Goal: Transaction & Acquisition: Download file/media

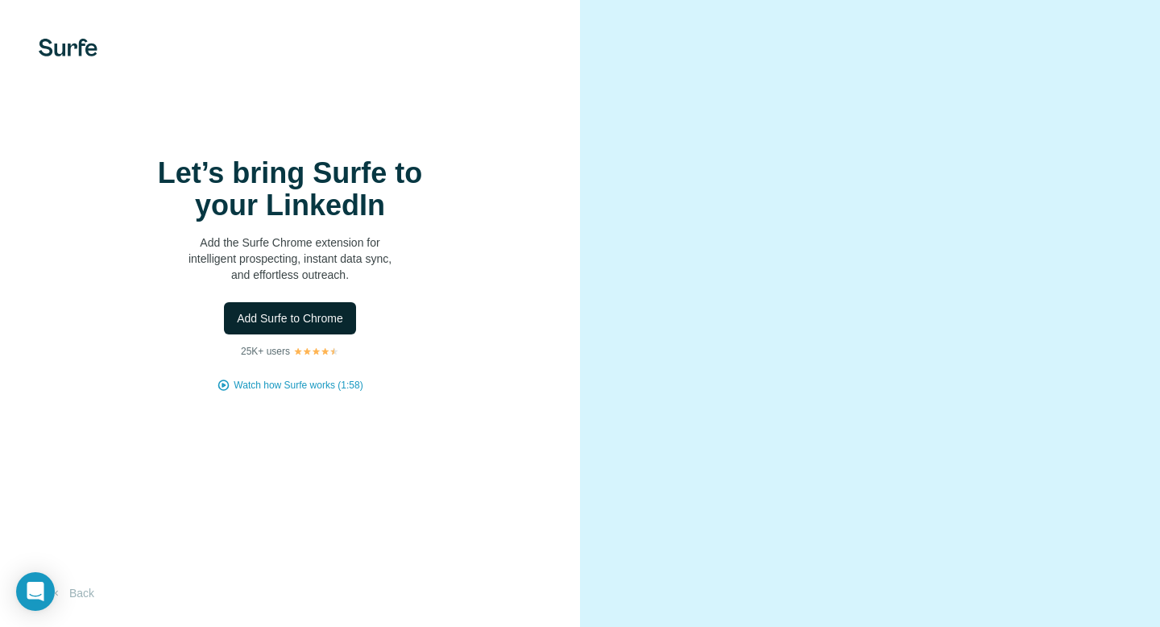
click at [275, 320] on span "Add Surfe to Chrome" at bounding box center [290, 318] width 106 height 16
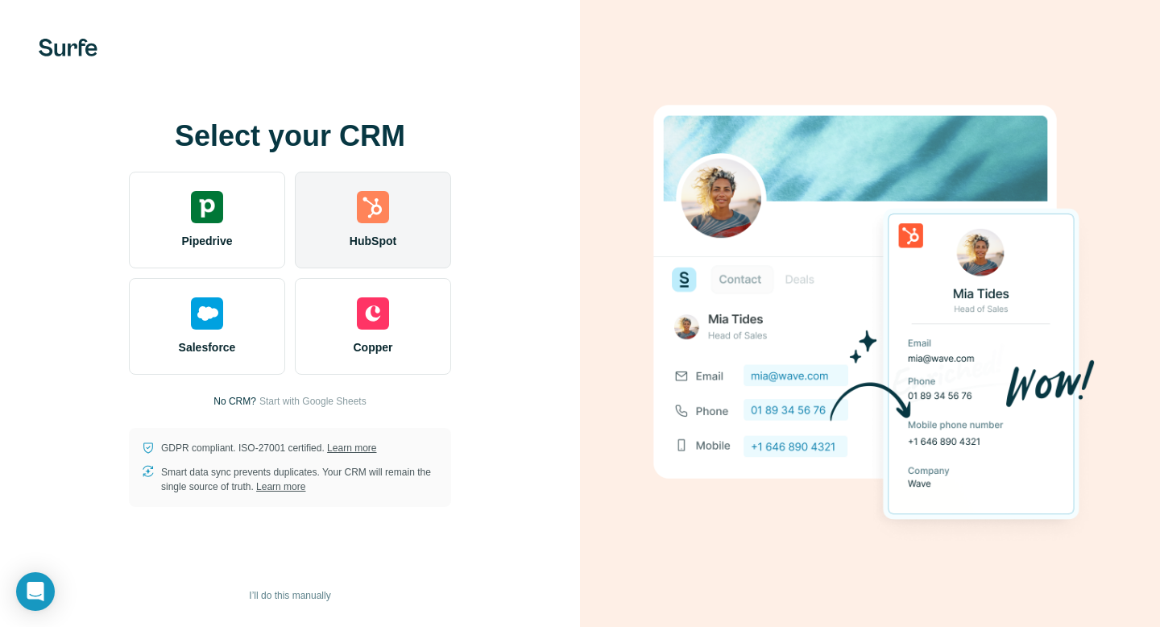
click at [380, 209] on img at bounding box center [373, 207] width 32 height 32
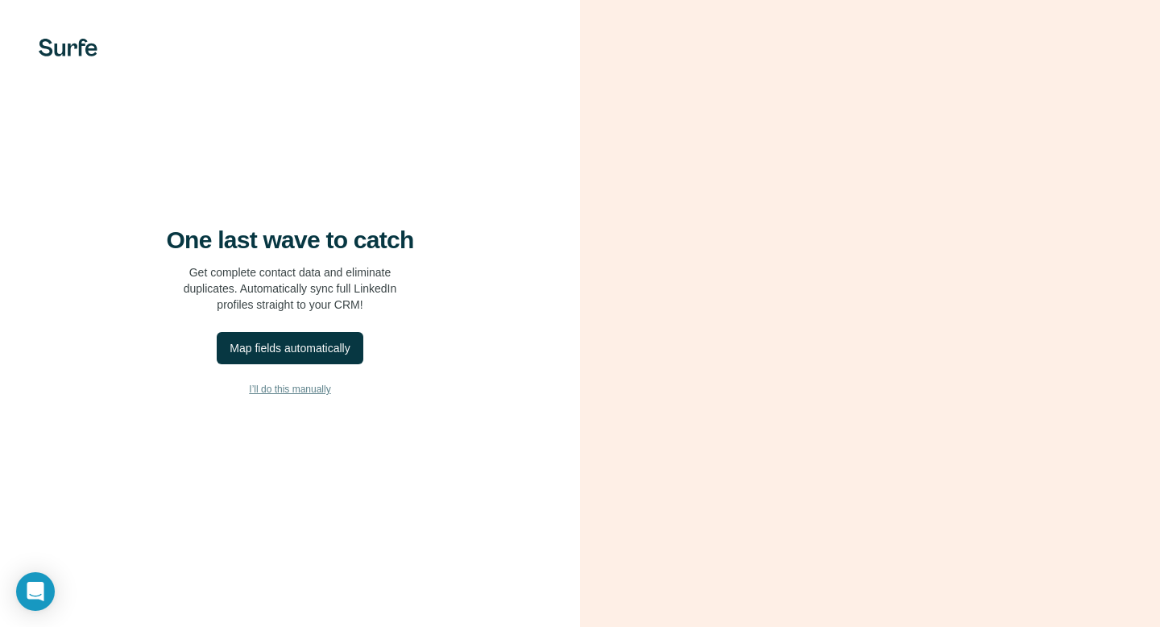
click at [286, 387] on span "I’ll do this manually" at bounding box center [289, 389] width 81 height 14
